Goal: Task Accomplishment & Management: Manage account settings

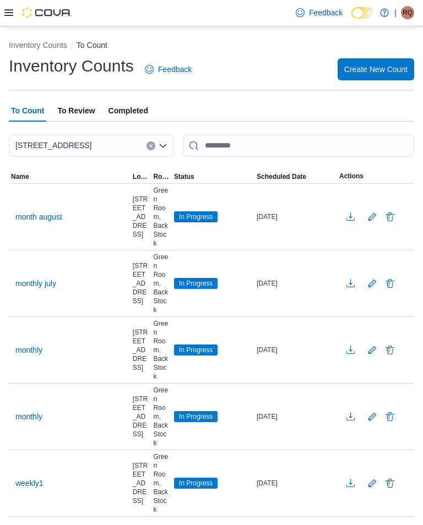
click at [206, 222] on span "In Progress" at bounding box center [196, 217] width 34 height 10
click at [200, 222] on span "In Progress" at bounding box center [196, 217] width 34 height 10
click at [281, 224] on div "[DATE]" at bounding box center [295, 216] width 83 height 13
click at [198, 222] on span "In Progress" at bounding box center [196, 217] width 34 height 10
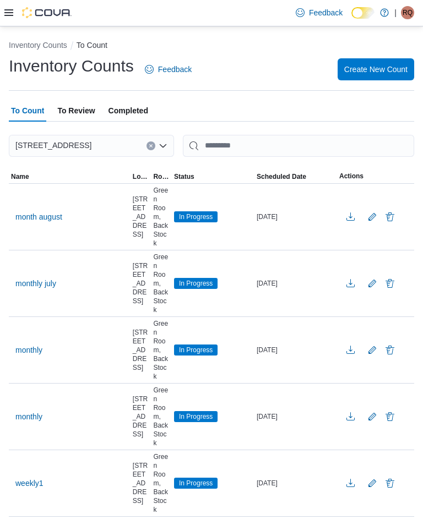
click at [41, 223] on span "month august" at bounding box center [38, 217] width 47 height 11
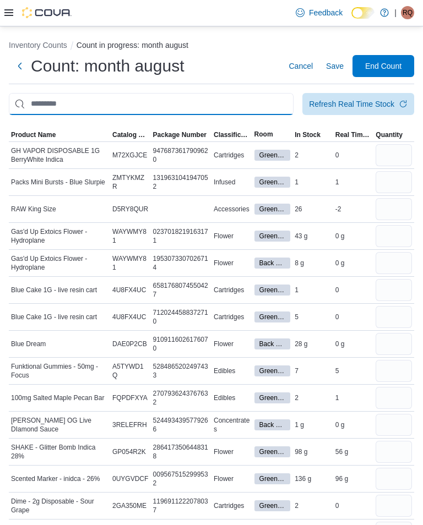
click at [42, 104] on input "This is a search bar. After typing your query, hit enter to filter the results …" at bounding box center [151, 104] width 285 height 22
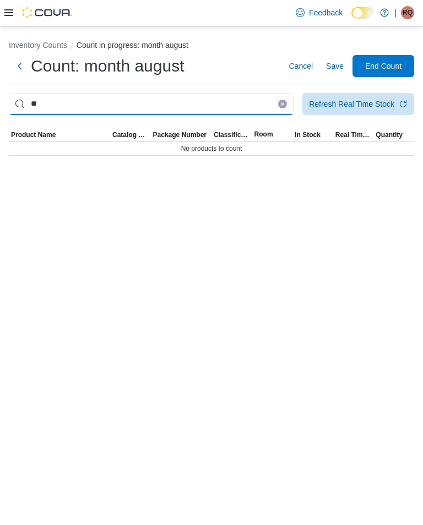
type input "*"
type input "**********"
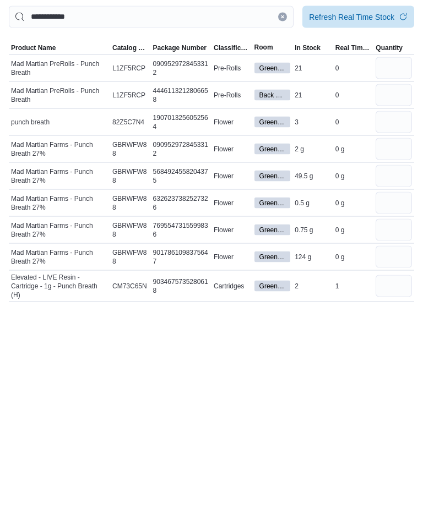
click at [278, 258] on span "Green Room" at bounding box center [272, 263] width 26 height 10
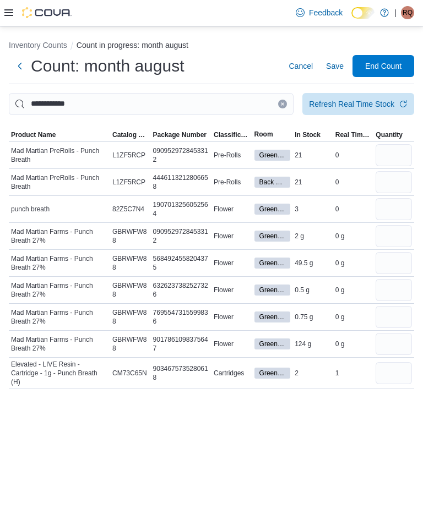
click at [15, 70] on button "Next" at bounding box center [20, 66] width 22 height 22
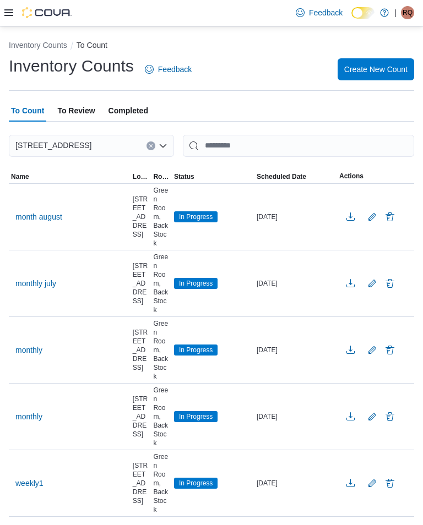
click at [8, 25] on div at bounding box center [37, 13] width 67 height 26
click at [6, 17] on icon at bounding box center [8, 12] width 9 height 9
click at [7, 10] on icon at bounding box center [8, 12] width 9 height 7
click at [5, 10] on icon at bounding box center [8, 12] width 9 height 7
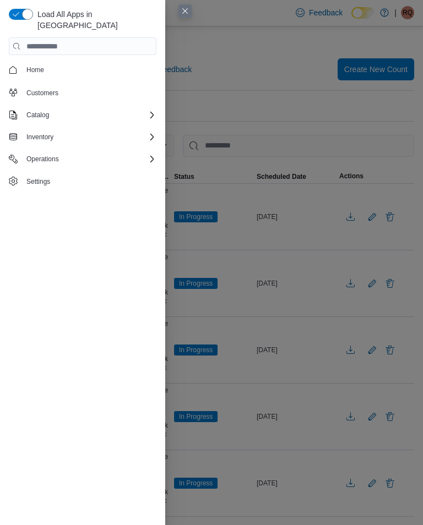
click at [144, 110] on div "Catalog" at bounding box center [89, 115] width 134 height 13
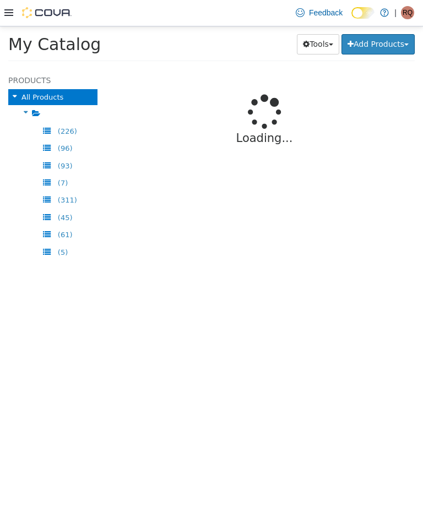
select select "**********"
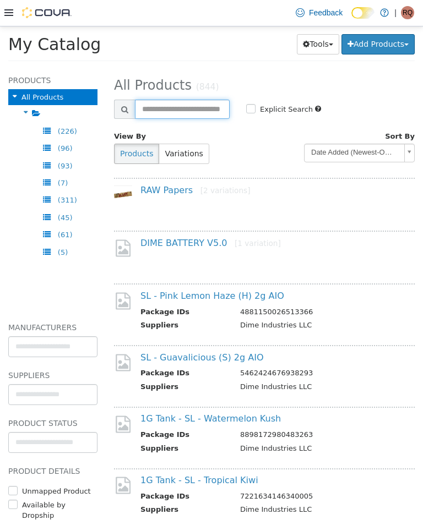
click at [208, 106] on input "text" at bounding box center [182, 108] width 95 height 19
type input "**********"
select select "**********"
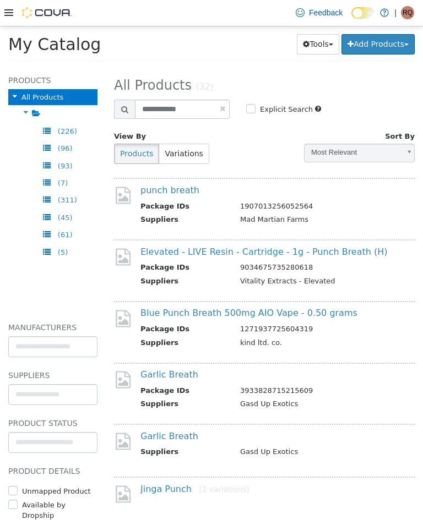
click at [325, 315] on link "Blue Punch Breath 500mg AIO Vape - 0.50 grams" at bounding box center [248, 312] width 217 height 10
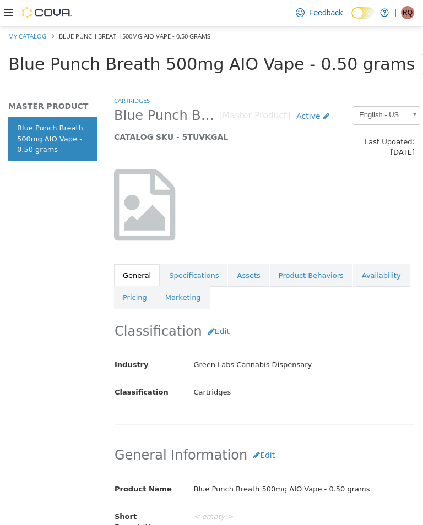
scroll to position [0, 3]
click at [377, 264] on link "Availability" at bounding box center [381, 275] width 57 height 23
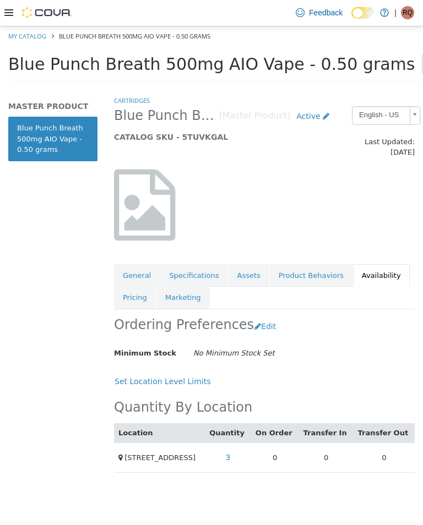
scroll to position [0, 6]
click at [237, 447] on link "3" at bounding box center [228, 457] width 17 height 20
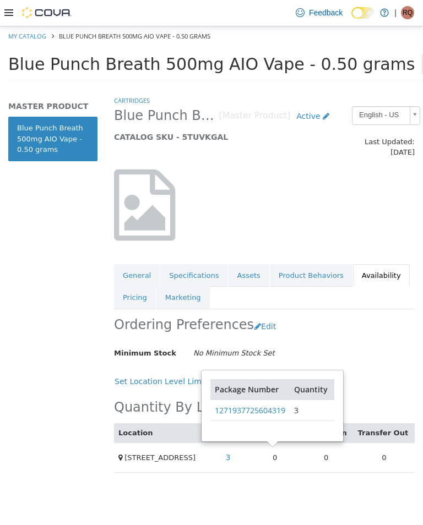
click at [315, 384] on link "Quantity" at bounding box center [312, 389] width 36 height 10
click at [326, 113] on link "Active" at bounding box center [312, 116] width 45 height 20
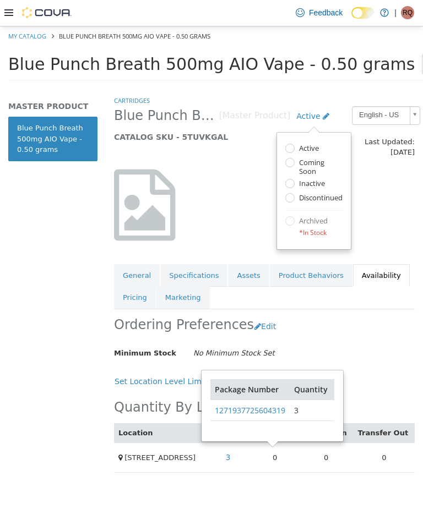
click at [326, 113] on link "Active" at bounding box center [312, 116] width 45 height 20
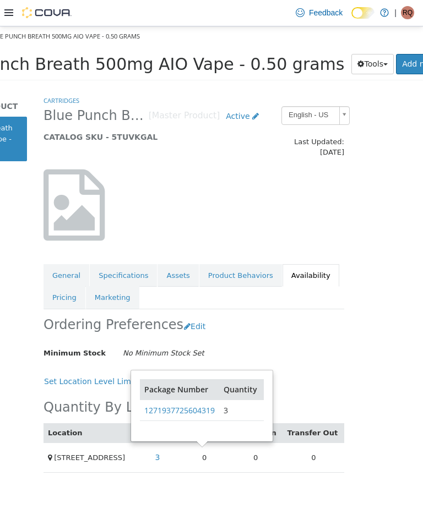
scroll to position [0, 70]
click at [352, 53] on button "Tools" at bounding box center [373, 63] width 42 height 20
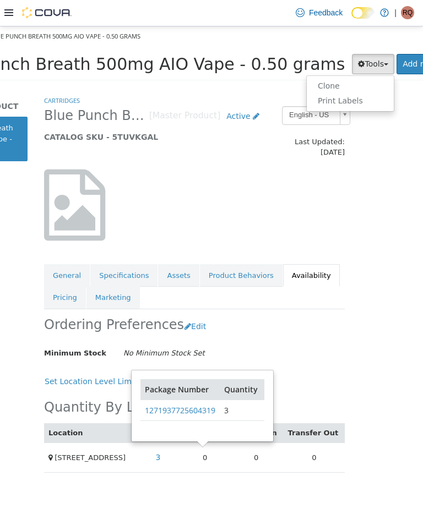
click at [319, 182] on div at bounding box center [211, 275] width 423 height 499
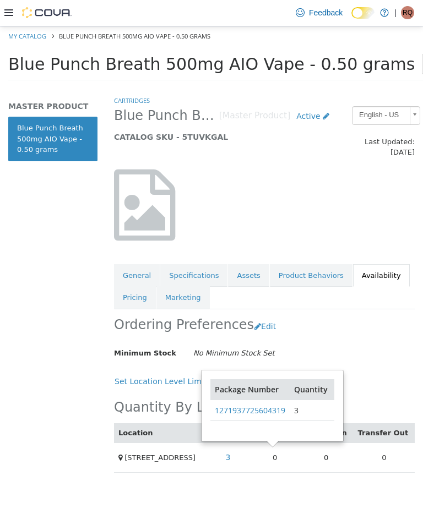
scroll to position [0, 0]
click at [328, 113] on icon at bounding box center [326, 116] width 7 height 8
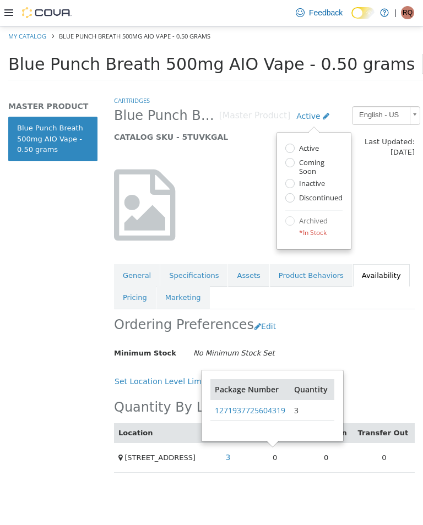
click at [256, 202] on div at bounding box center [264, 205] width 317 height 94
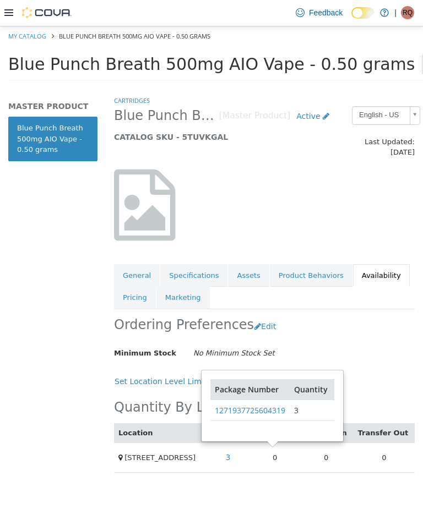
scroll to position [0, 42]
click at [237, 447] on link "3" at bounding box center [228, 457] width 17 height 20
click at [302, 310] on div "Ordering Preferences Edit" at bounding box center [264, 326] width 301 height 35
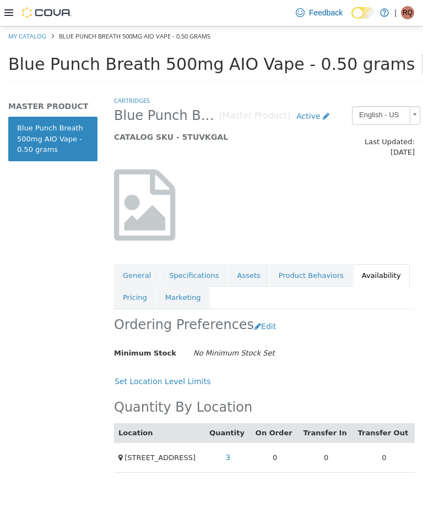
scroll to position [0, 31]
click at [5, 11] on icon at bounding box center [8, 12] width 9 height 7
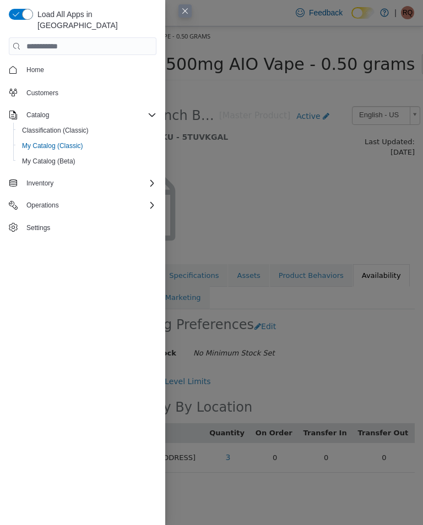
click at [142, 109] on div "Catalog" at bounding box center [89, 115] width 134 height 13
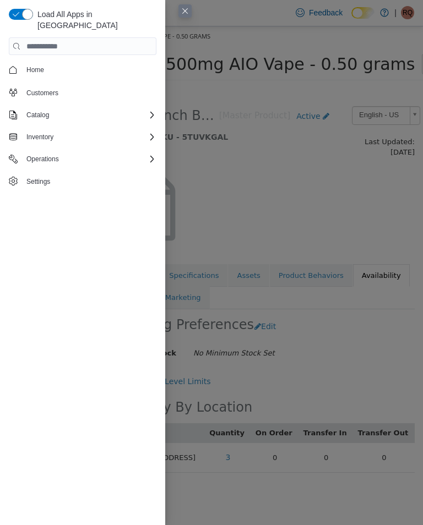
click at [17, 131] on span "Inventory" at bounding box center [83, 137] width 148 height 13
click at [143, 131] on div "Inventory" at bounding box center [89, 137] width 134 height 13
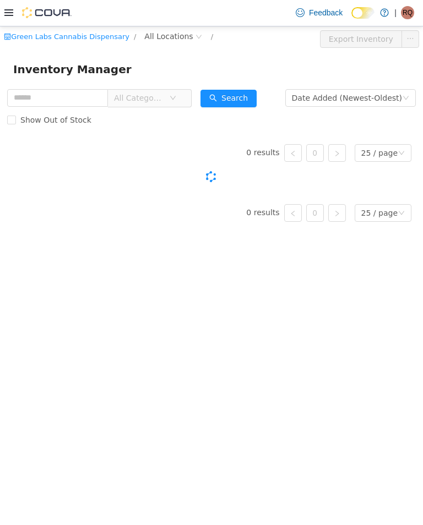
click at [53, 93] on input "text" at bounding box center [57, 98] width 101 height 18
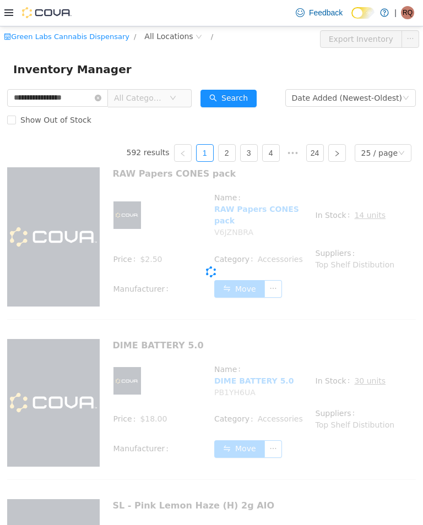
type input "**********"
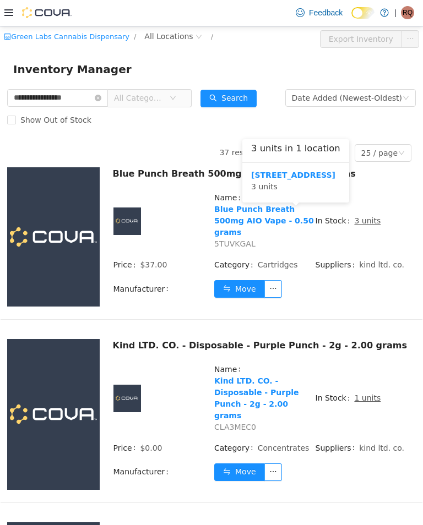
click at [265, 188] on div "[STREET_ADDRESS] 3 units" at bounding box center [295, 180] width 89 height 23
click at [268, 178] on b "[STREET_ADDRESS]" at bounding box center [293, 174] width 84 height 9
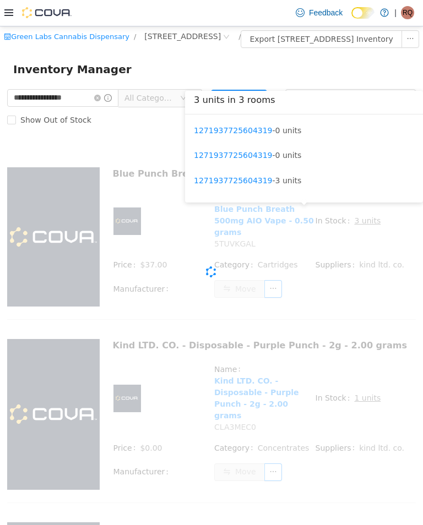
click at [364, 217] on div "Cova-Icon" at bounding box center [211, 271] width 409 height 220
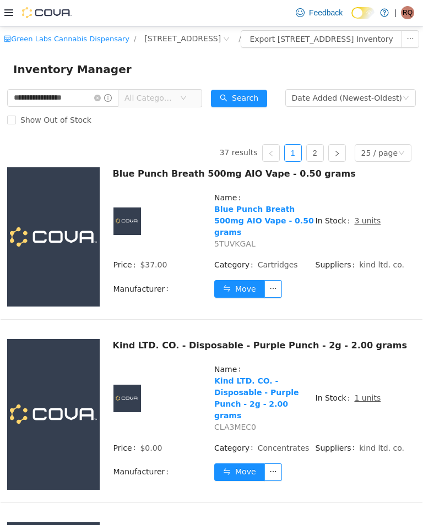
click at [362, 232] on td "In Stock 3 units" at bounding box center [365, 224] width 101 height 67
click at [362, 225] on u "3 units" at bounding box center [367, 220] width 26 height 9
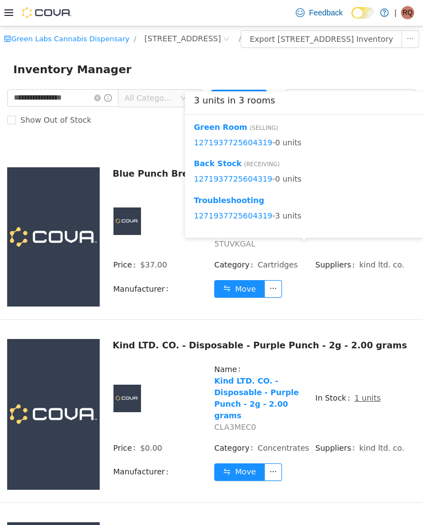
click at [248, 297] on button "Move" at bounding box center [239, 289] width 51 height 18
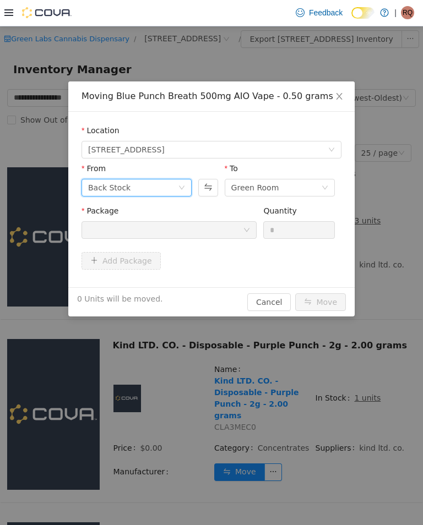
click at [184, 182] on div "Back Stock" at bounding box center [137, 187] width 110 height 18
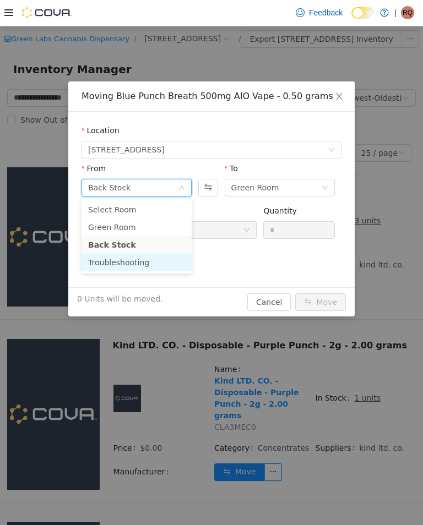
click at [171, 257] on li "Troubleshooting" at bounding box center [137, 262] width 110 height 18
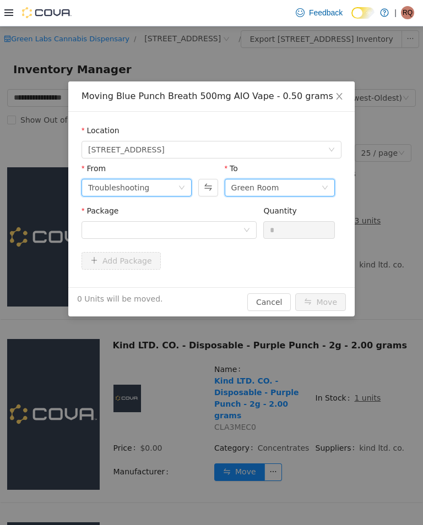
click at [277, 187] on div "Green Room" at bounding box center [276, 187] width 90 height 17
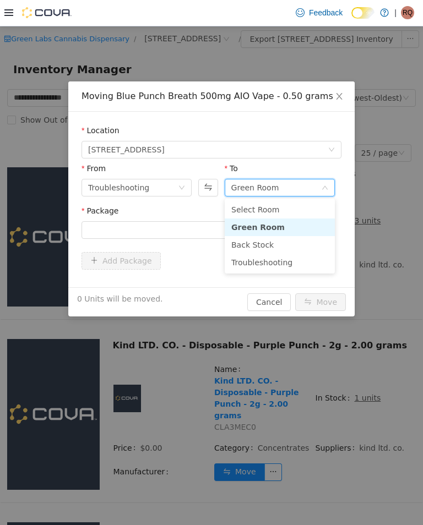
click at [275, 224] on li "Green Room" at bounding box center [280, 227] width 110 height 18
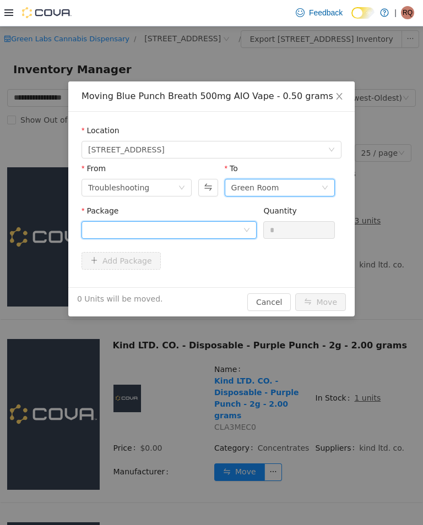
click at [232, 227] on div at bounding box center [165, 229] width 155 height 17
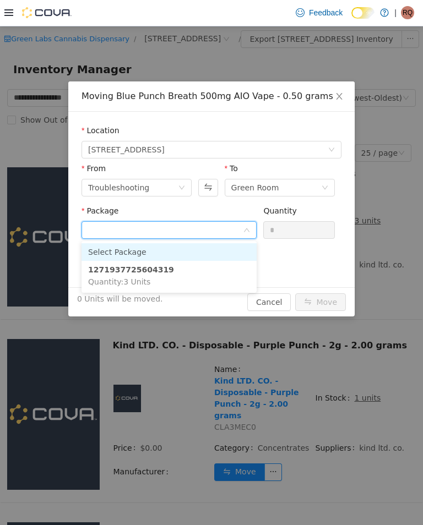
click at [205, 278] on li "1271937725604319 Quantity : 3 Units" at bounding box center [169, 276] width 175 height 30
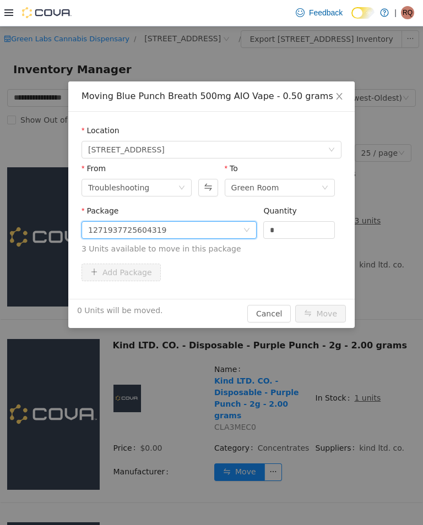
click at [290, 234] on input "*" at bounding box center [299, 229] width 71 height 17
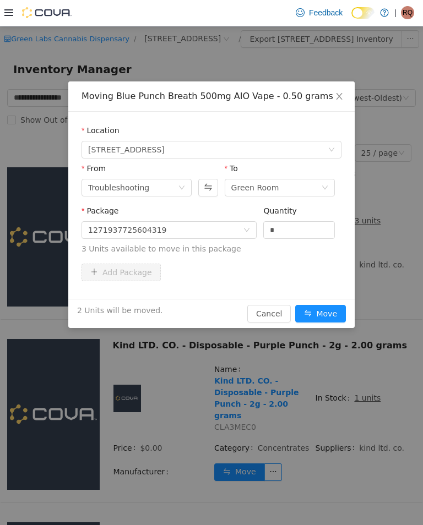
type input "*"
click at [328, 314] on button "Move" at bounding box center [320, 314] width 51 height 18
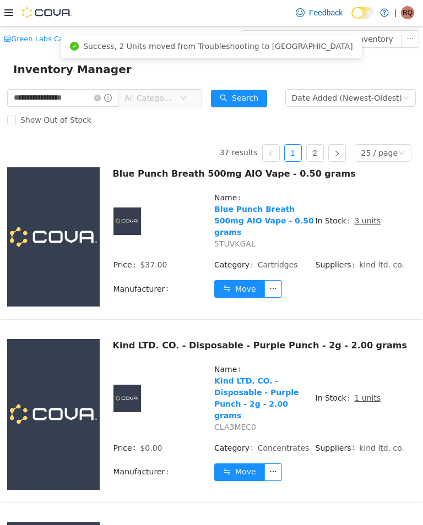
click at [101, 101] on icon "icon: close-circle" at bounding box center [97, 97] width 7 height 7
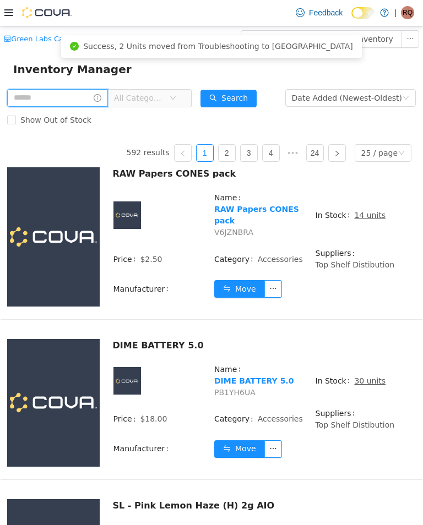
click at [90, 106] on input "text" at bounding box center [57, 98] width 101 height 18
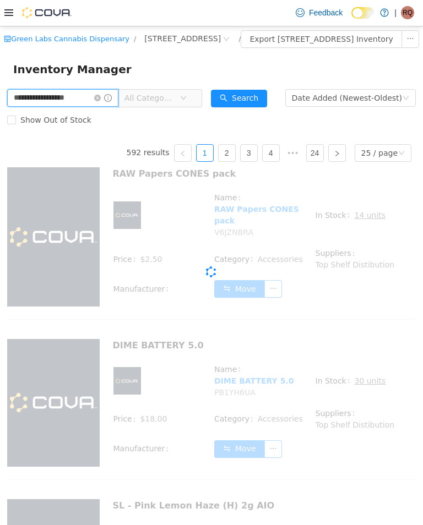
type input "**********"
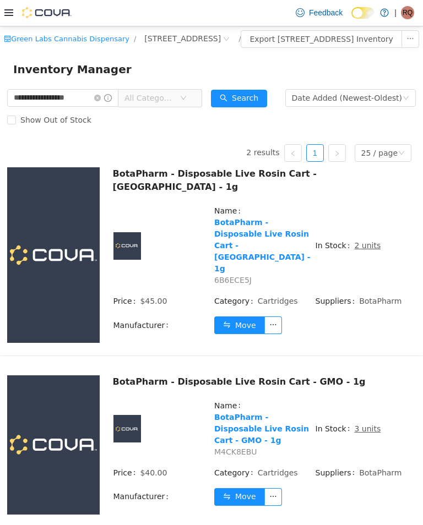
click at [373, 280] on td "In Stock 2 units" at bounding box center [365, 249] width 101 height 90
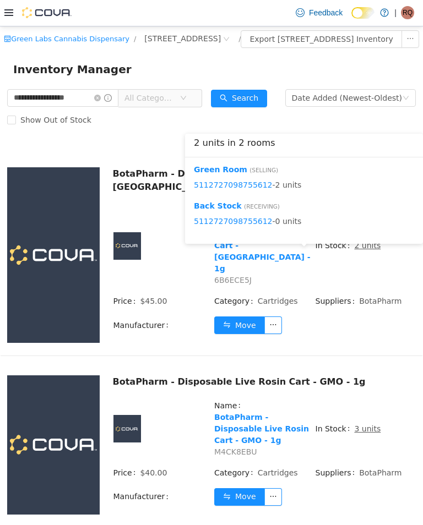
click at [242, 319] on button "Move" at bounding box center [239, 325] width 51 height 18
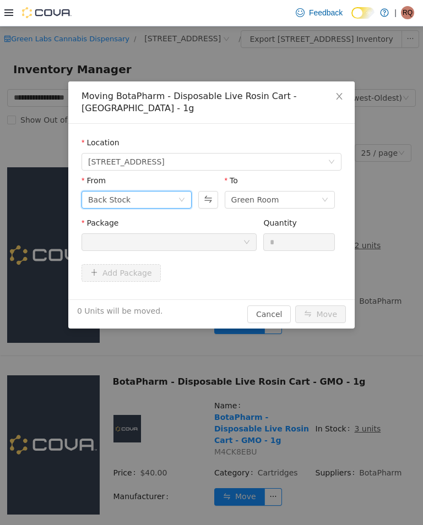
click at [169, 191] on div "Back Stock" at bounding box center [133, 199] width 90 height 17
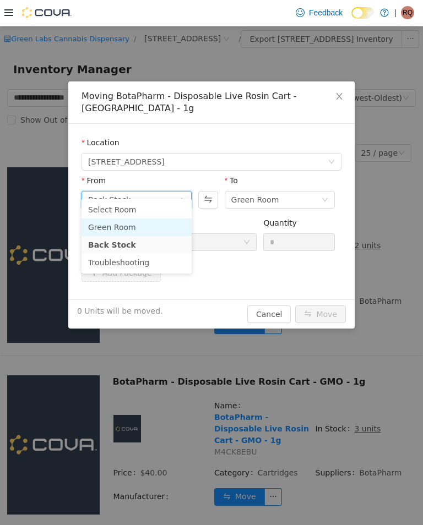
click at [159, 223] on li "Green Room" at bounding box center [137, 227] width 110 height 18
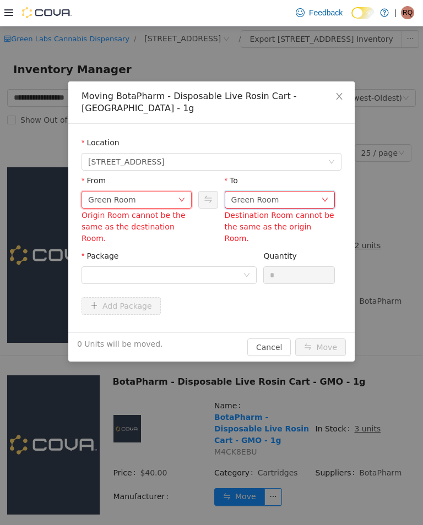
click at [289, 191] on div "Green Room" at bounding box center [276, 199] width 90 height 17
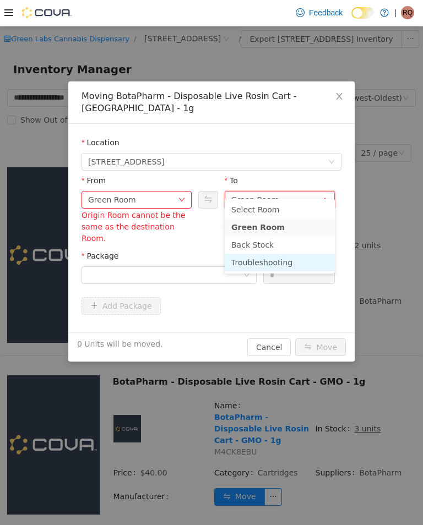
click at [292, 261] on li "Troubleshooting" at bounding box center [280, 262] width 110 height 18
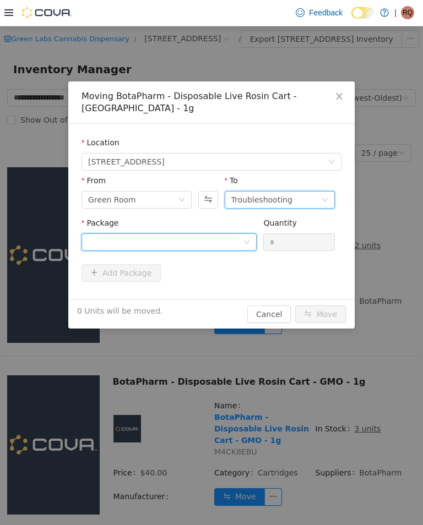
click at [221, 234] on div at bounding box center [165, 242] width 155 height 17
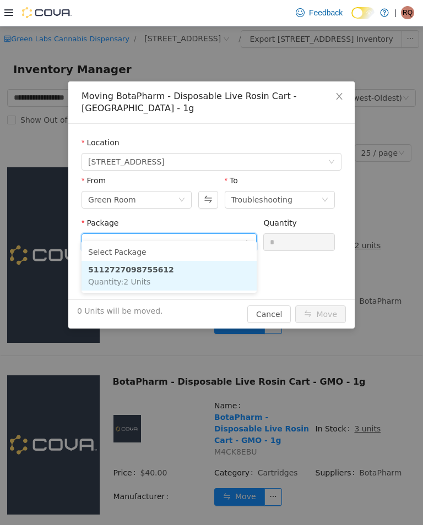
click at [197, 276] on li "5112727098755612 Quantity : 2 Units" at bounding box center [169, 276] width 175 height 30
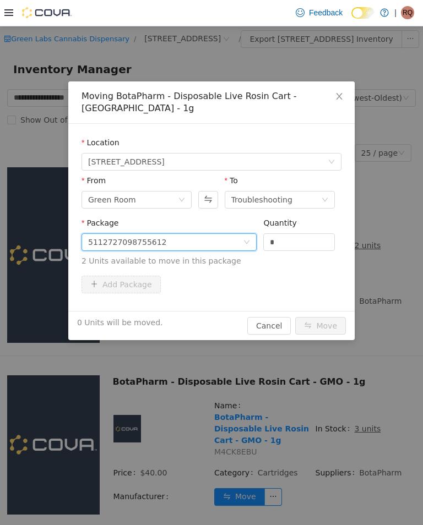
click at [302, 234] on input "*" at bounding box center [299, 242] width 71 height 17
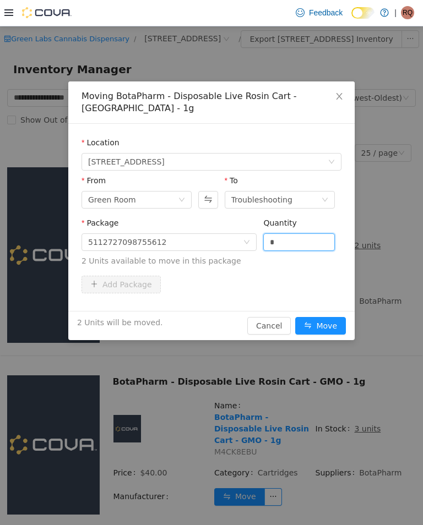
type input "*"
click at [327, 317] on button "Move" at bounding box center [320, 326] width 51 height 18
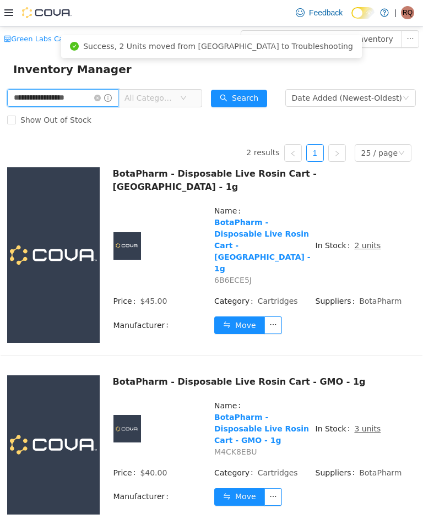
click at [118, 106] on input "**********" at bounding box center [62, 98] width 111 height 18
click at [116, 105] on input "**********" at bounding box center [62, 98] width 111 height 18
click at [105, 106] on input "**********" at bounding box center [62, 98] width 111 height 18
click at [118, 106] on input "**********" at bounding box center [62, 98] width 111 height 18
click at [101, 101] on icon "icon: close-circle" at bounding box center [97, 97] width 7 height 7
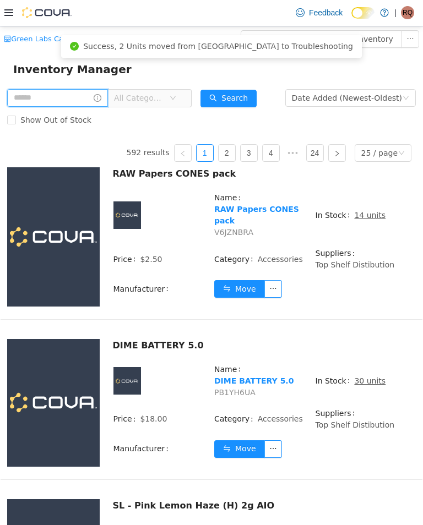
click at [96, 106] on input "text" at bounding box center [57, 98] width 101 height 18
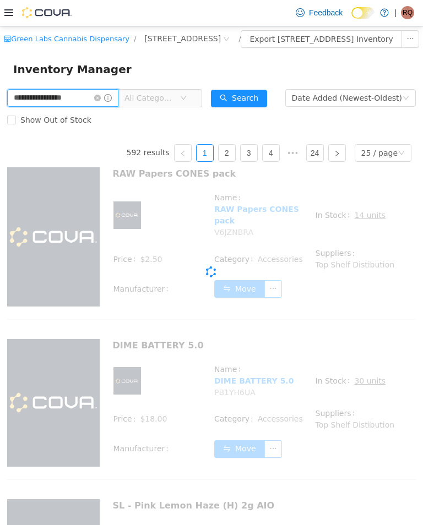
type input "**********"
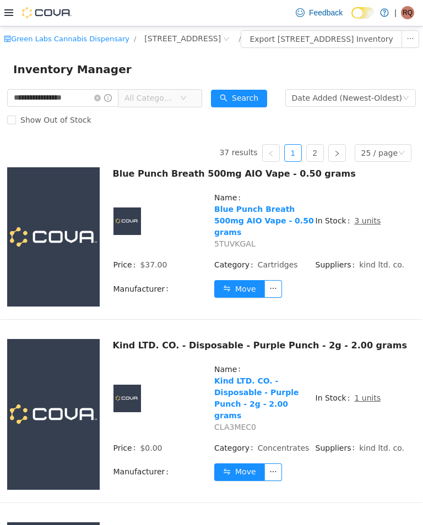
click at [358, 306] on td "Move" at bounding box center [315, 292] width 202 height 27
